Goal: Task Accomplishment & Management: Use online tool/utility

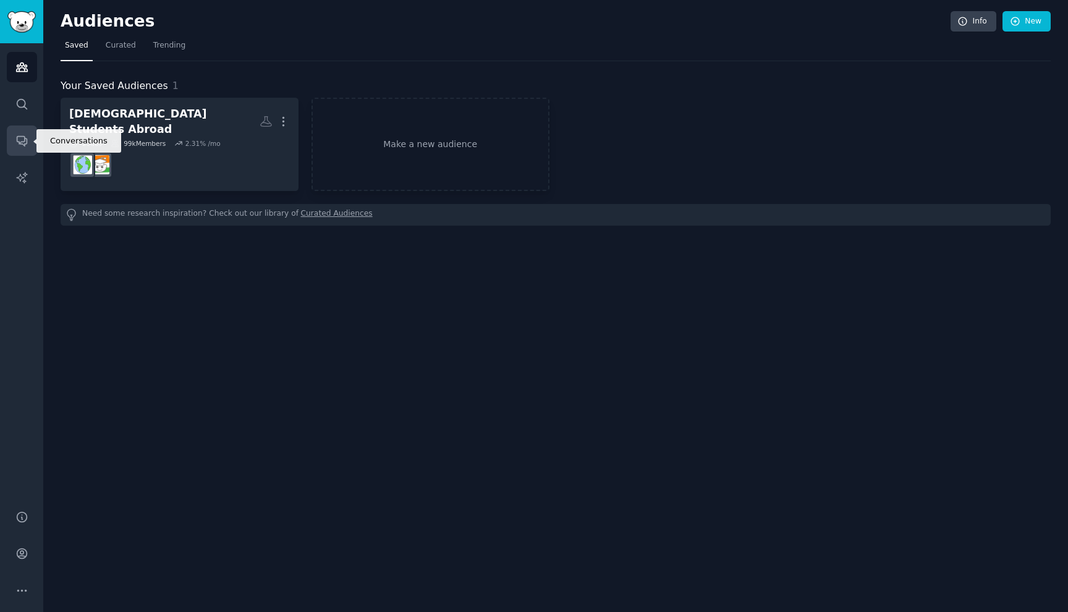
click at [15, 143] on icon "Sidebar" at bounding box center [21, 140] width 13 height 13
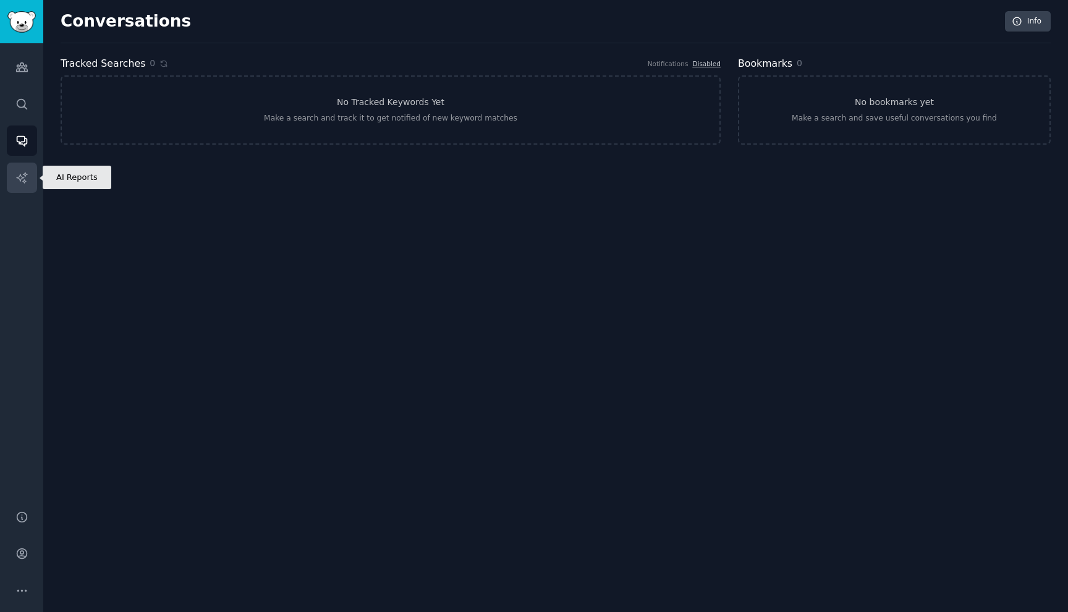
click at [23, 179] on icon "Sidebar" at bounding box center [21, 177] width 13 height 13
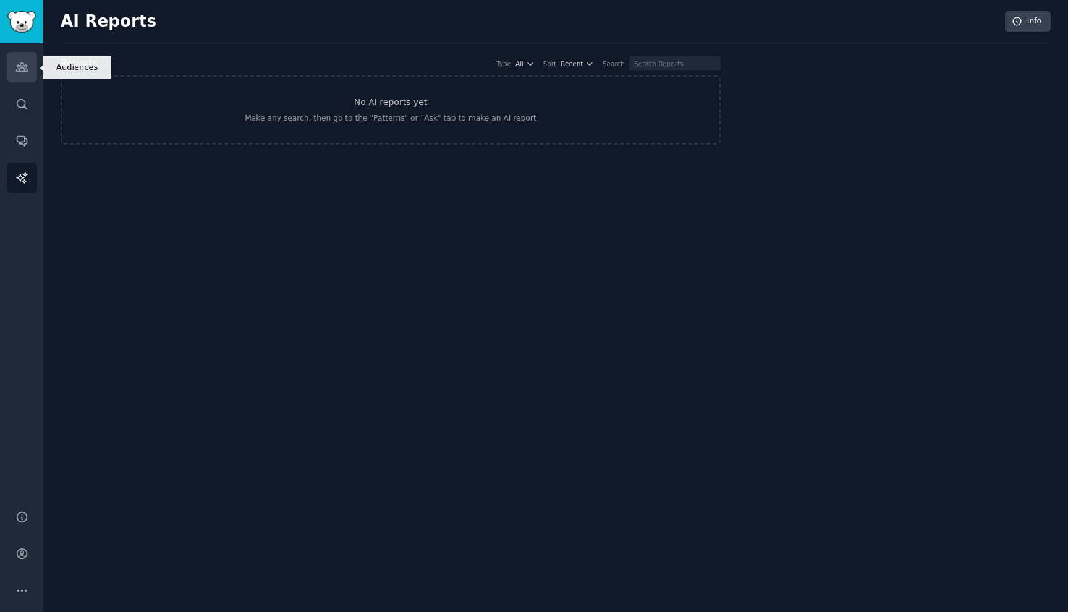
click at [22, 61] on icon "Sidebar" at bounding box center [21, 67] width 13 height 13
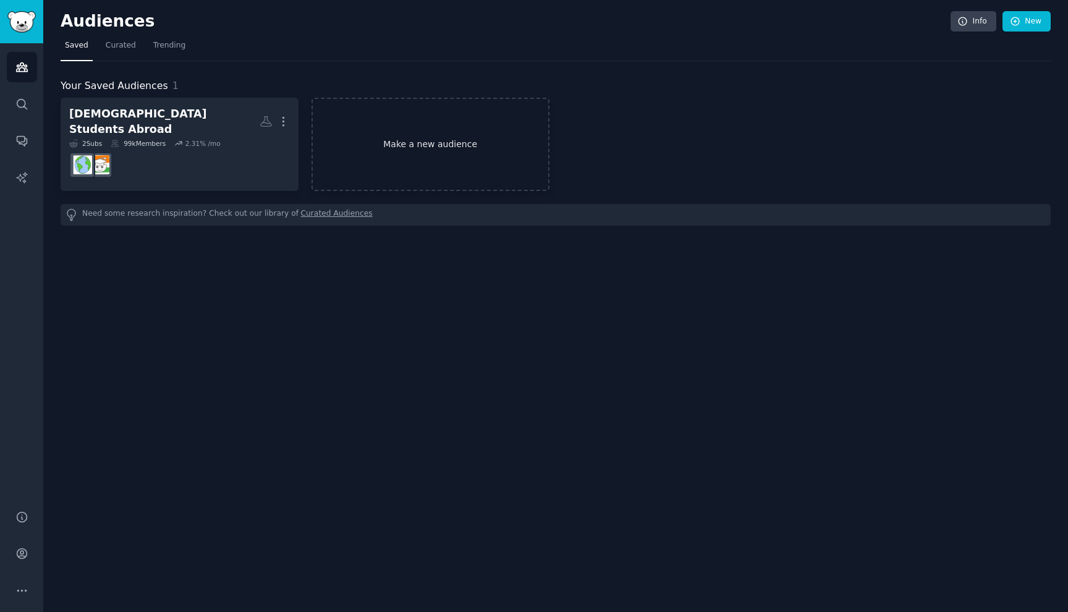
click at [390, 128] on link "Make a new audience" at bounding box center [431, 144] width 238 height 93
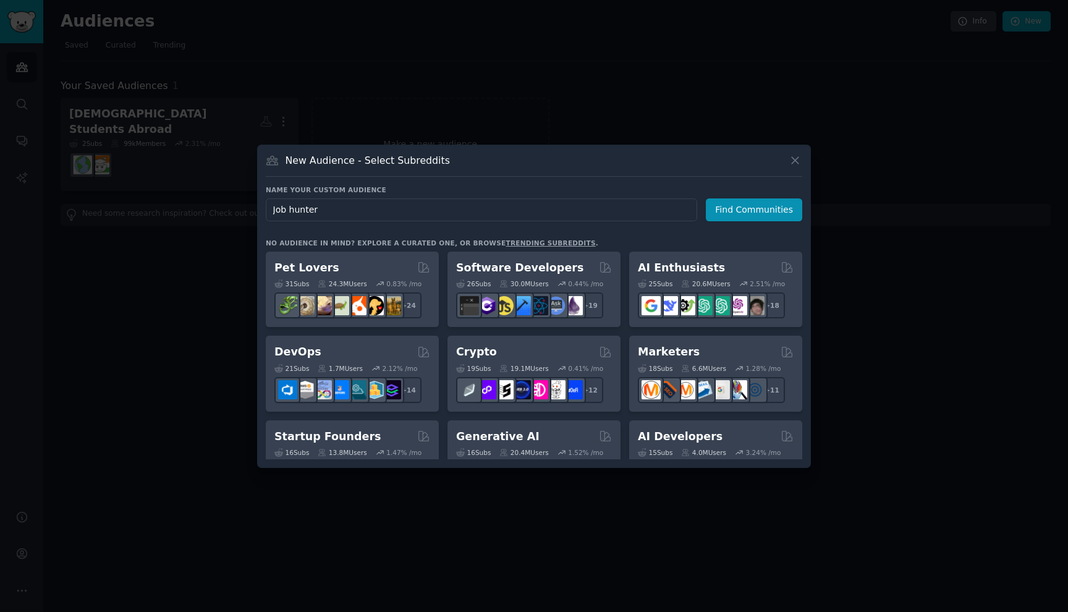
type input "Job hunters"
click at [733, 209] on button "Find Communities" at bounding box center [754, 209] width 96 height 23
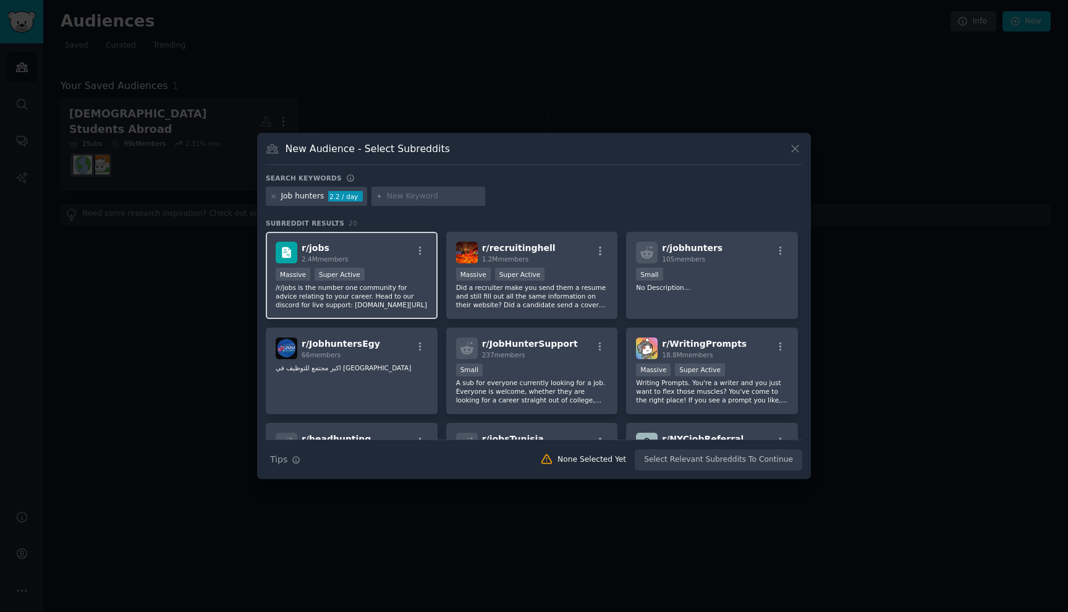
click at [362, 254] on div "r/ jobs 2.4M members" at bounding box center [352, 253] width 152 height 22
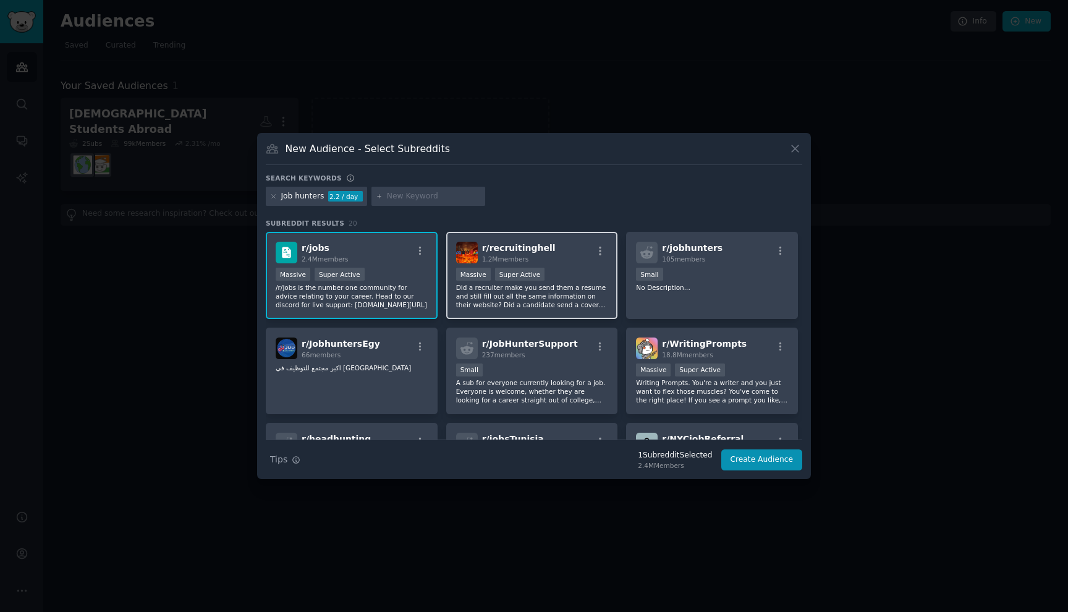
click at [553, 292] on p "Did a recruiter make you send them a resume and still fill out all the same inf…" at bounding box center [532, 296] width 152 height 26
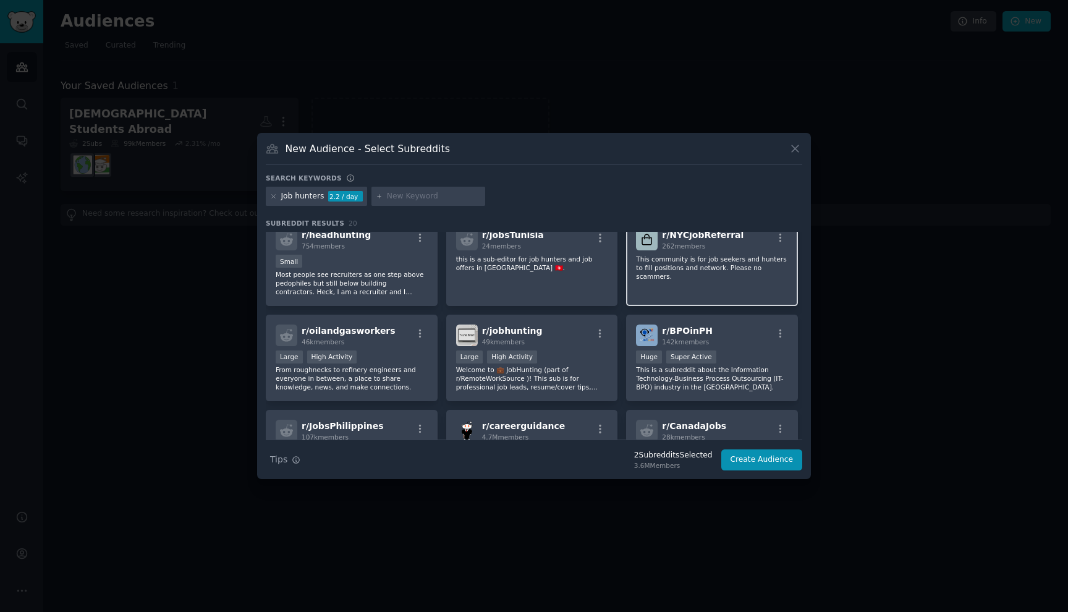
scroll to position [207, 0]
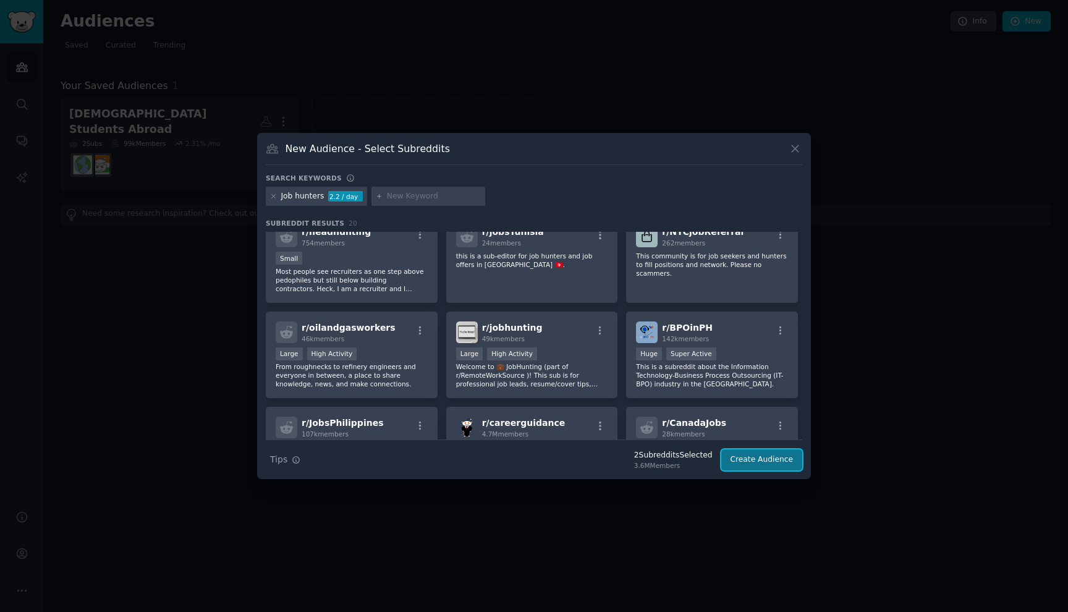
click at [744, 461] on button "Create Audience" at bounding box center [763, 460] width 82 height 21
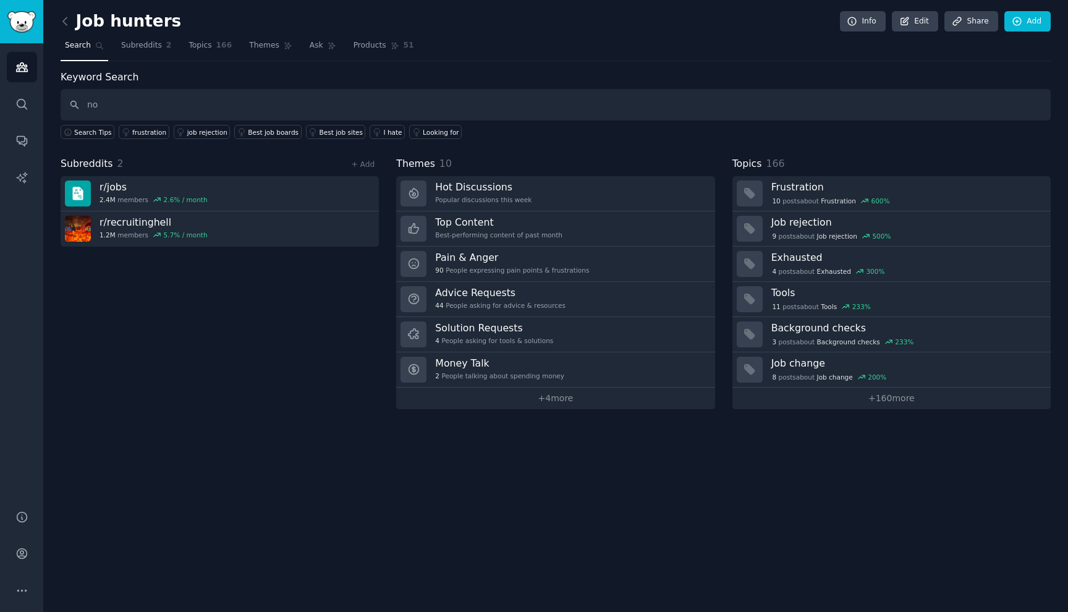
type input "n"
type input "jobless"
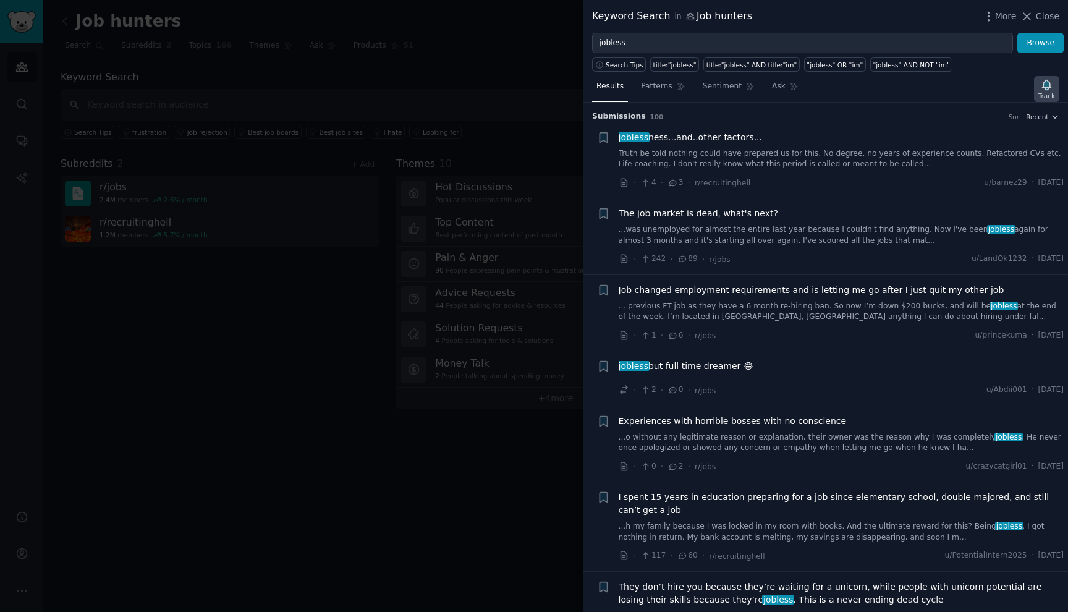
click at [1051, 86] on icon "button" at bounding box center [1047, 85] width 9 height 10
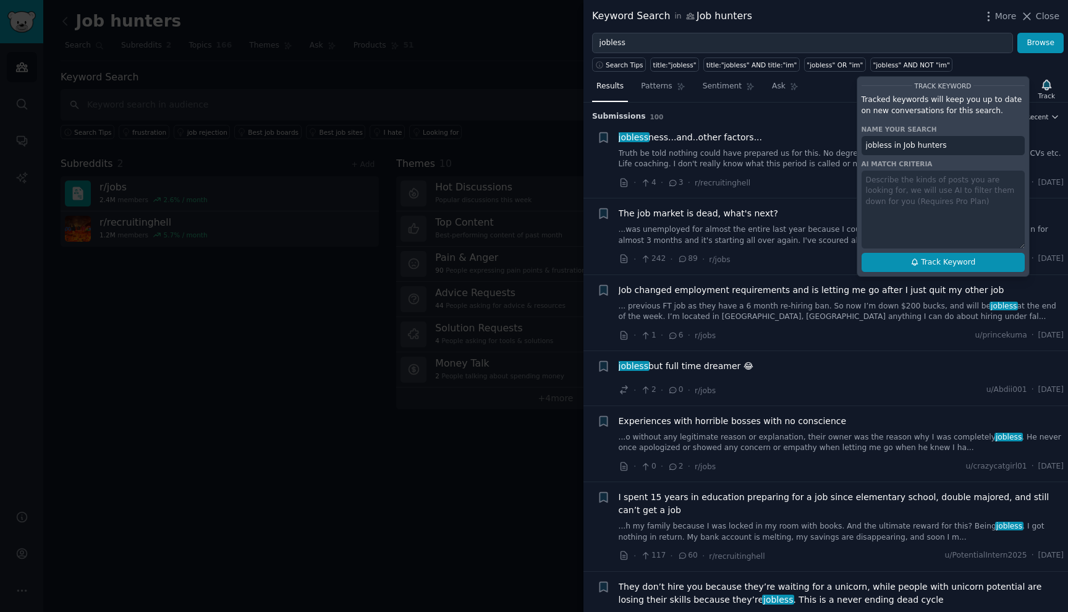
click at [959, 263] on span "Track Keyword" at bounding box center [948, 262] width 54 height 11
type input "jobless in Job hunters"
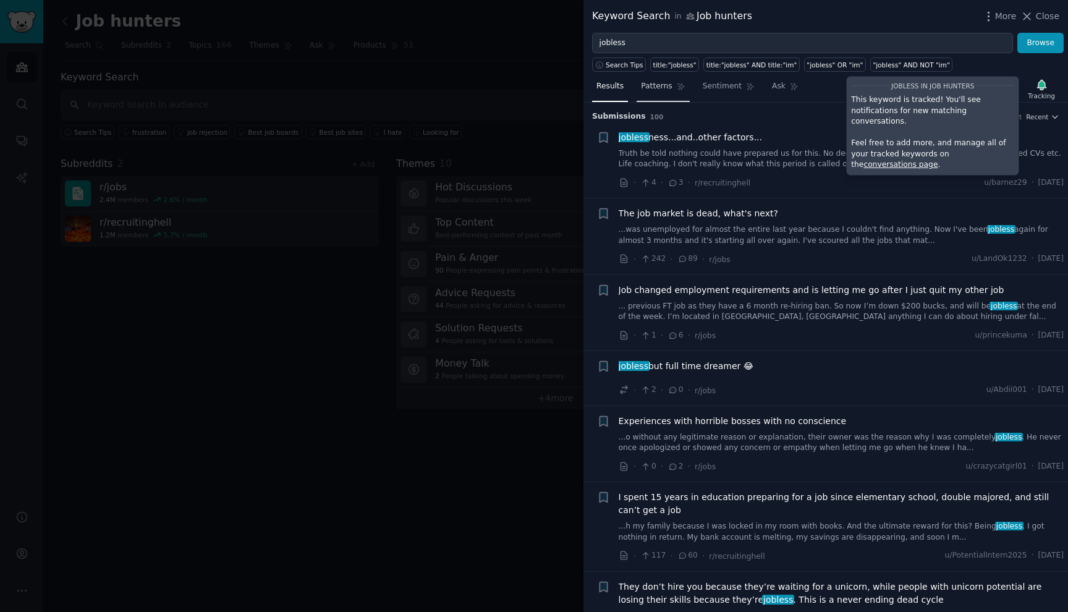
click at [659, 87] on span "Patterns" at bounding box center [656, 86] width 31 height 11
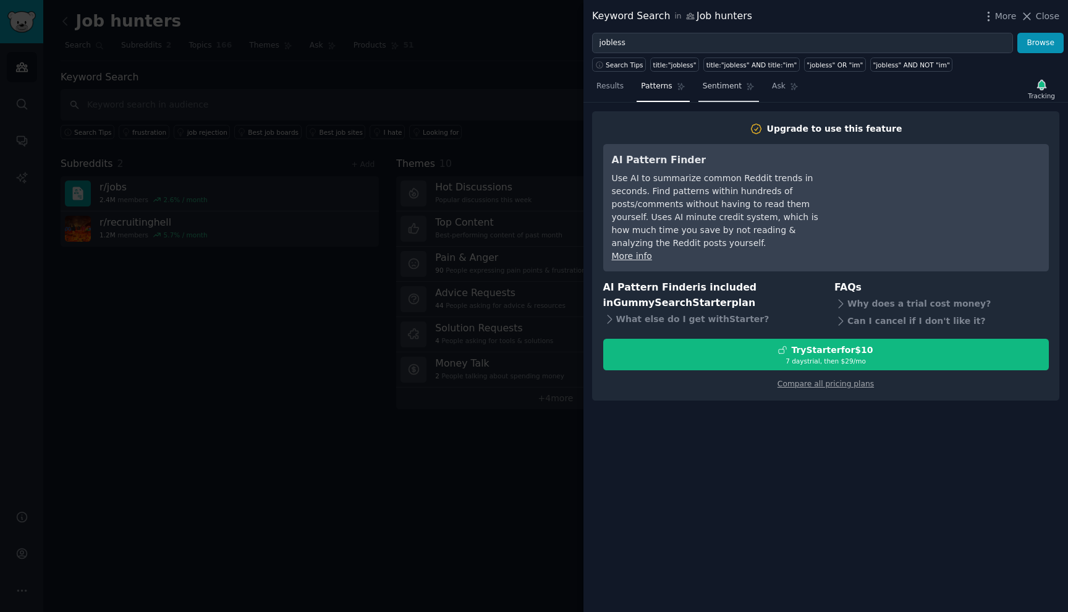
click at [726, 89] on span "Sentiment" at bounding box center [722, 86] width 39 height 11
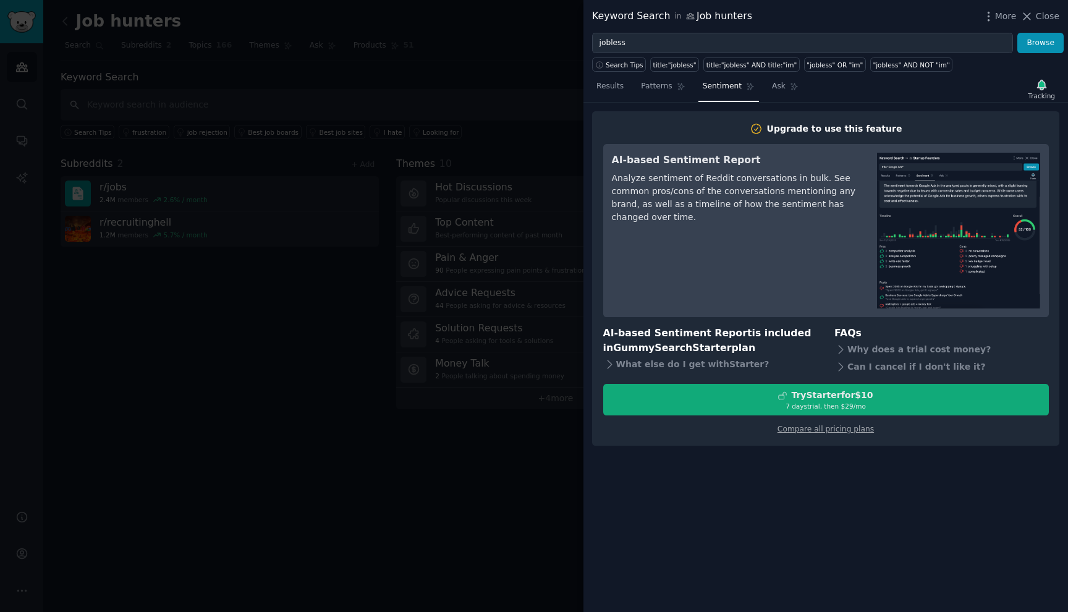
click at [819, 394] on div "Try Starter for $10" at bounding box center [832, 395] width 82 height 13
